Goal: Check status

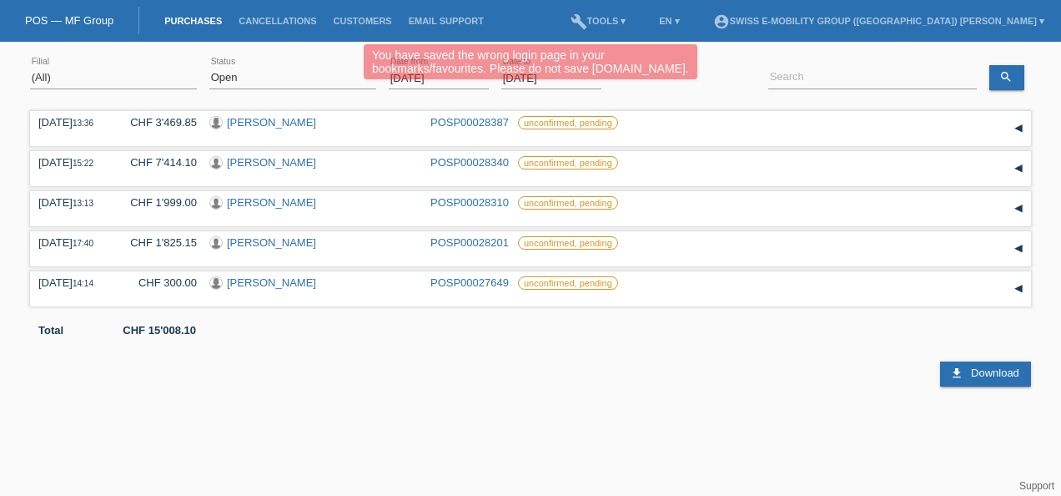
click at [747, 56] on div "You have saved the wrong login page in your bookmarks/favourites. Please do not…" at bounding box center [530, 63] width 637 height 39
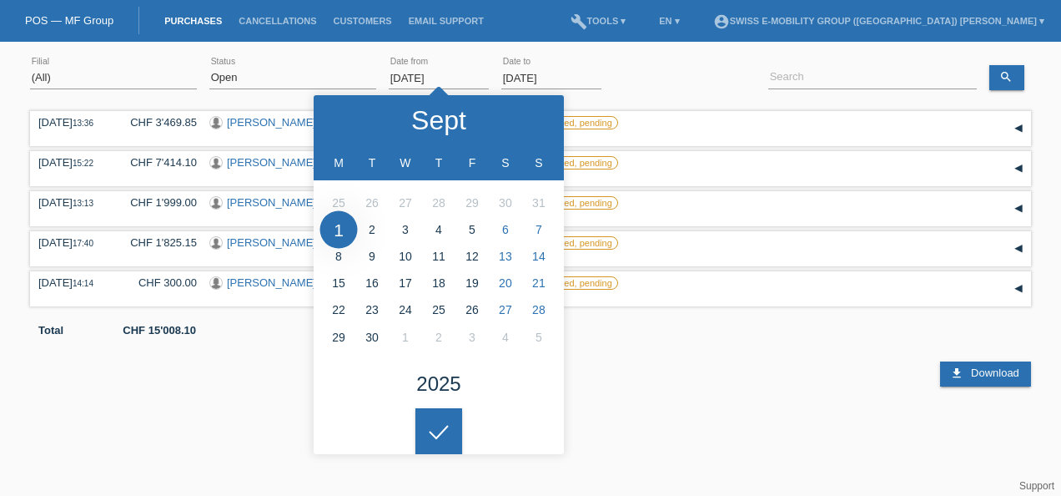
click at [426, 72] on input "[DATE]" at bounding box center [439, 78] width 100 height 21
click at [343, 118] on polyline at bounding box center [345, 119] width 5 height 10
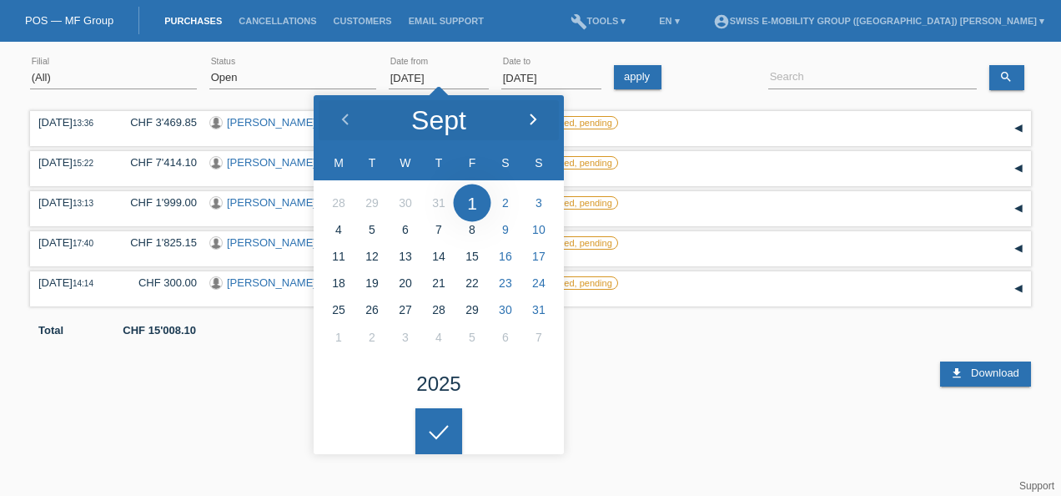
click at [523, 118] on div at bounding box center [533, 120] width 63 height 50
type input "[DATE]"
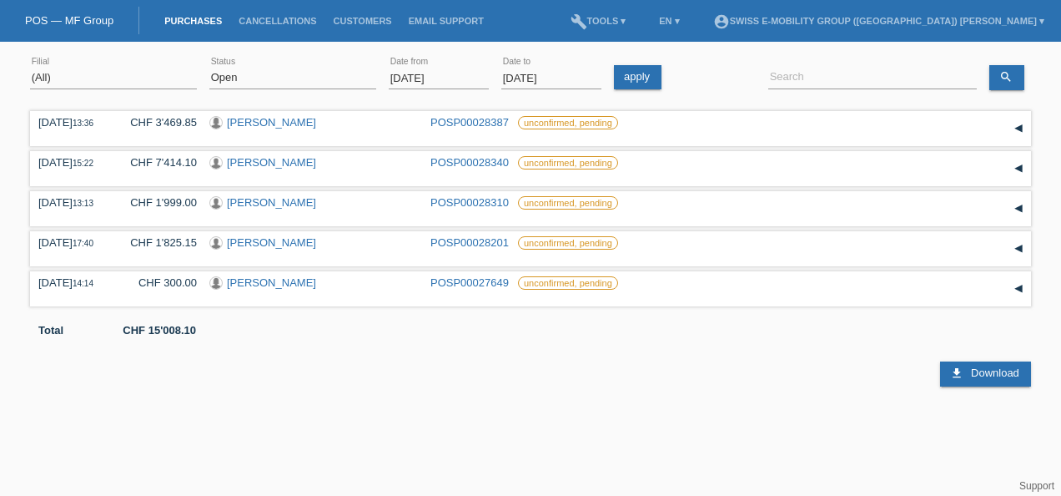
click at [449, 386] on html "You have saved the wrong login page in your bookmarks/favourites. Please do not…" at bounding box center [530, 193] width 1061 height 386
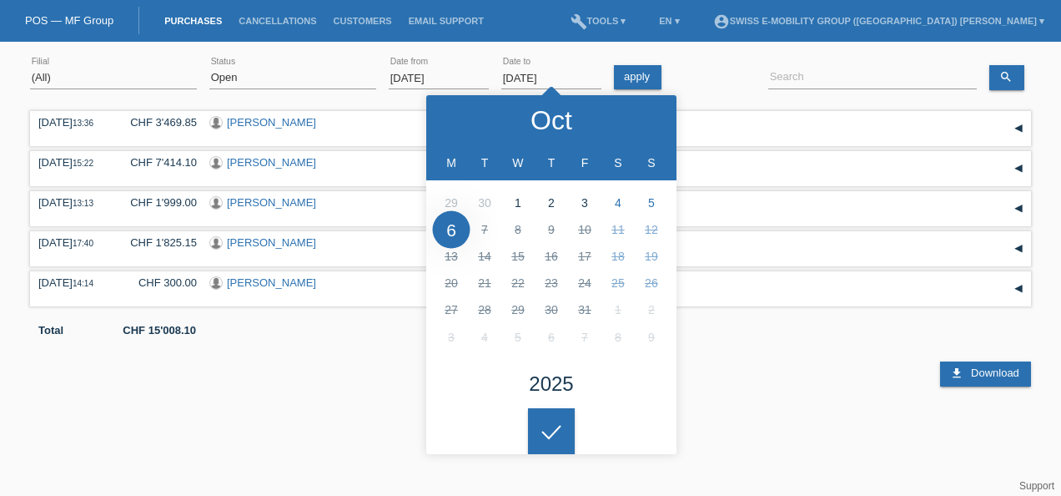
click at [576, 71] on input "[DATE]" at bounding box center [552, 78] width 100 height 21
type input "[DATE]"
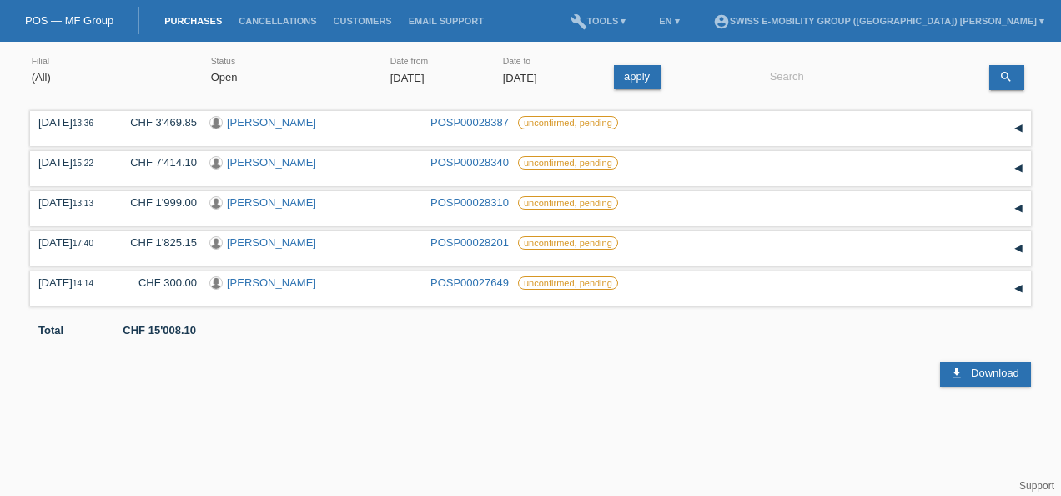
click at [548, 386] on html "You have saved the wrong login page in your bookmarks/favourites. Please do not…" at bounding box center [530, 193] width 1061 height 386
click at [1016, 77] on link "search" at bounding box center [1007, 77] width 35 height 25
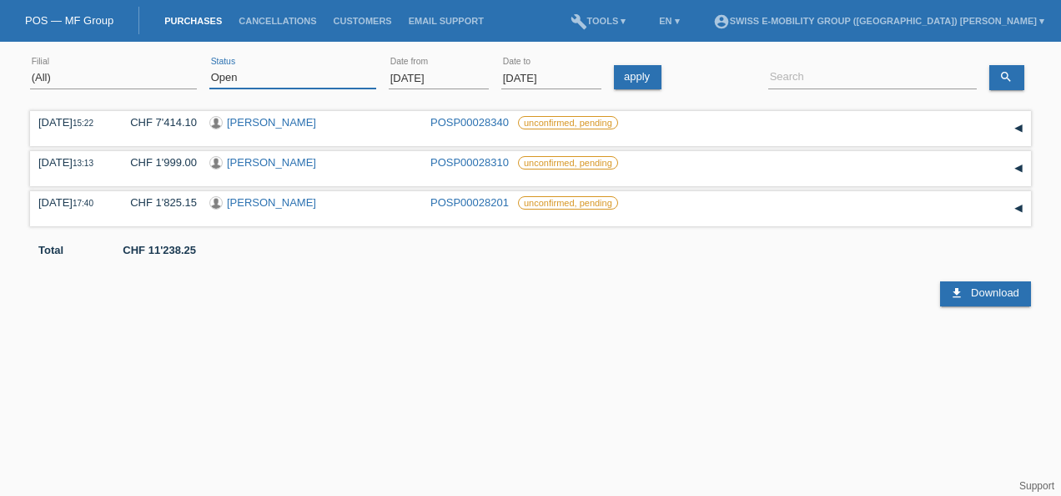
click at [302, 78] on select "(All) New Open Returned Stepped back / Cancelled Completed" at bounding box center [292, 78] width 167 height 20
select select "ALL"
click at [209, 68] on select "(All) New Open Returned Stepped back / Cancelled Completed" at bounding box center [292, 78] width 167 height 20
click at [1013, 77] on link "search" at bounding box center [1007, 77] width 35 height 25
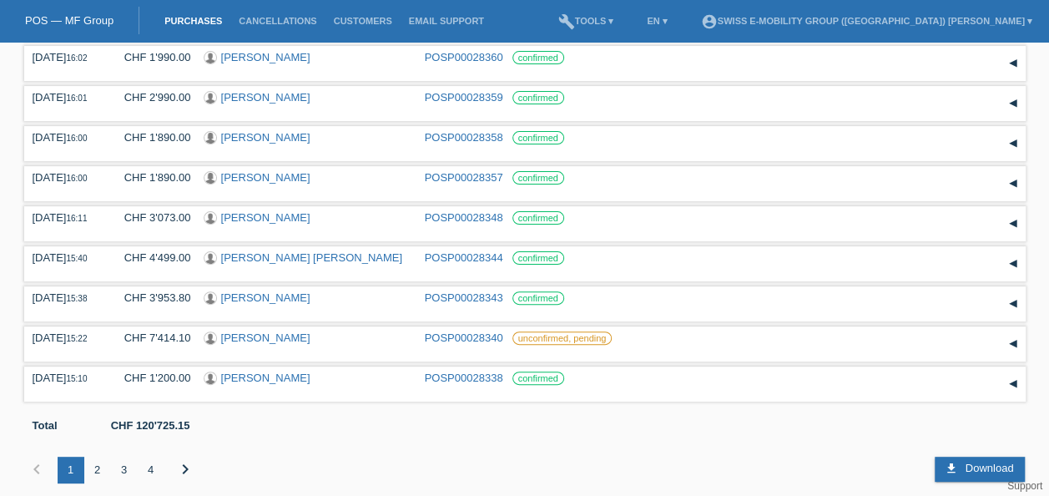
scroll to position [123, 0]
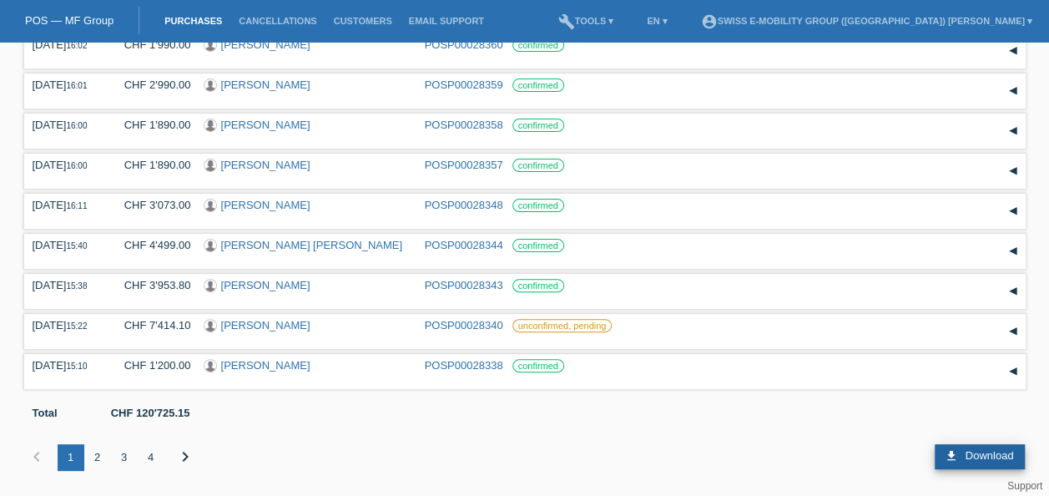
click at [982, 451] on span "Download" at bounding box center [990, 455] width 48 height 13
